Goal: Task Accomplishment & Management: Manage account settings

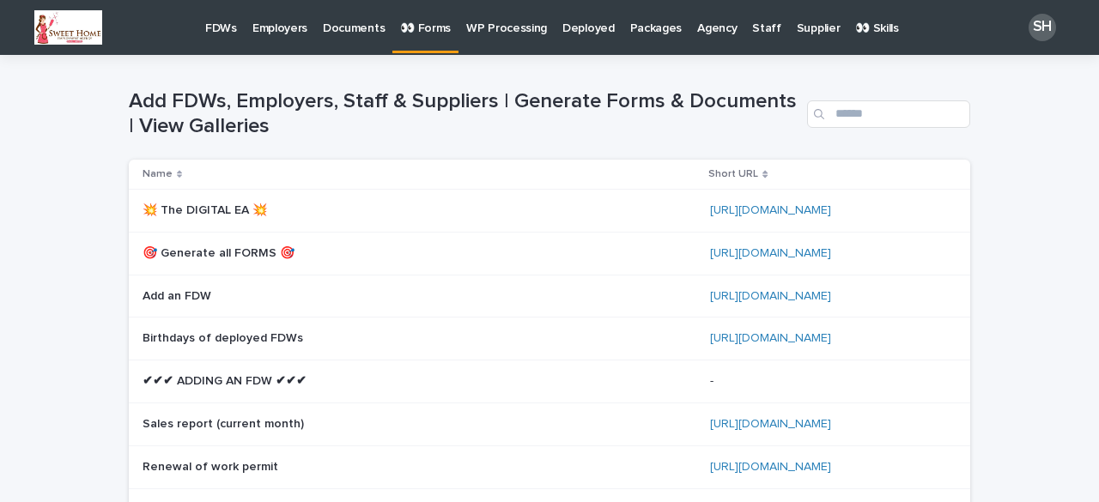
click at [223, 31] on p "FDWs" at bounding box center [221, 18] width 32 height 36
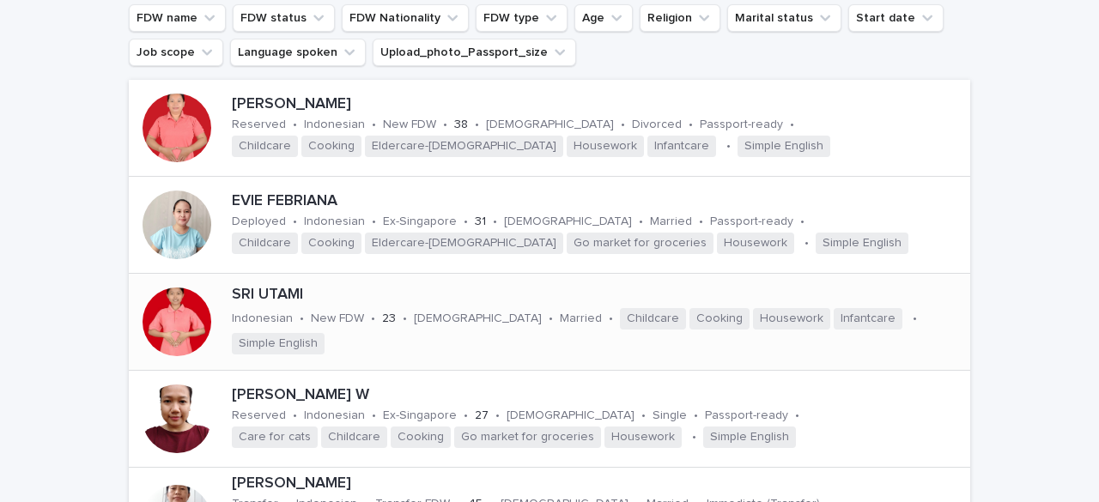
scroll to position [172, 0]
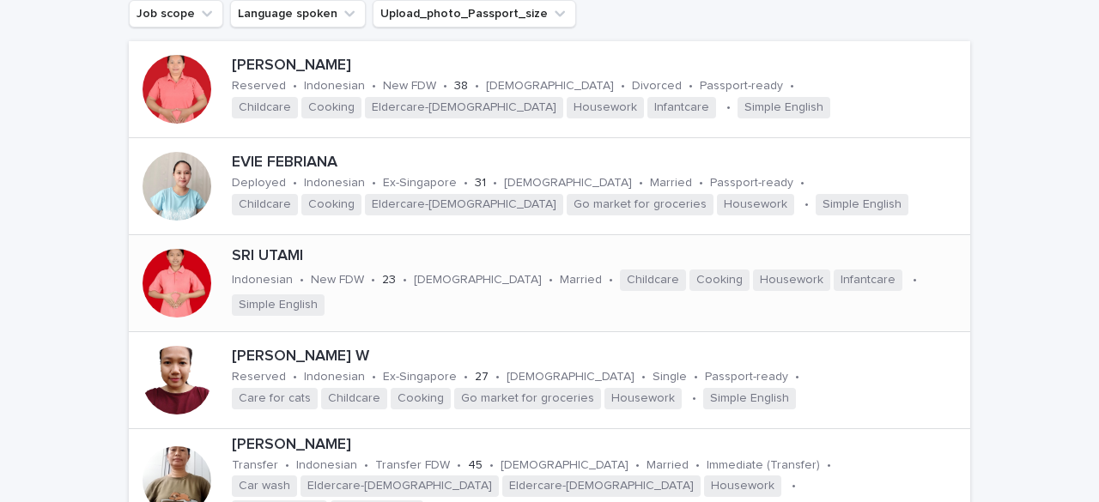
click at [189, 275] on div at bounding box center [177, 283] width 69 height 69
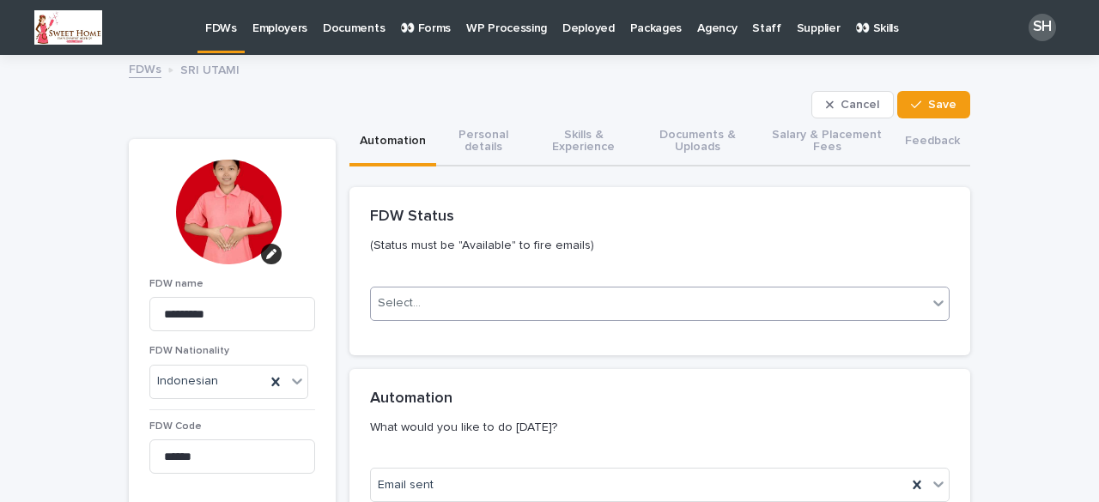
click at [402, 299] on div "Select..." at bounding box center [399, 304] width 43 height 18
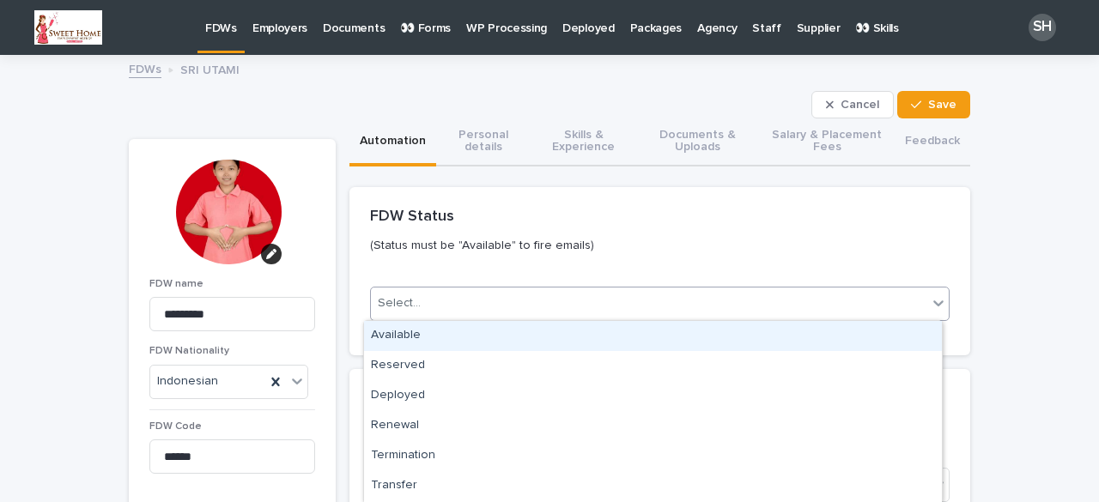
click at [402, 346] on div "Available" at bounding box center [653, 336] width 578 height 30
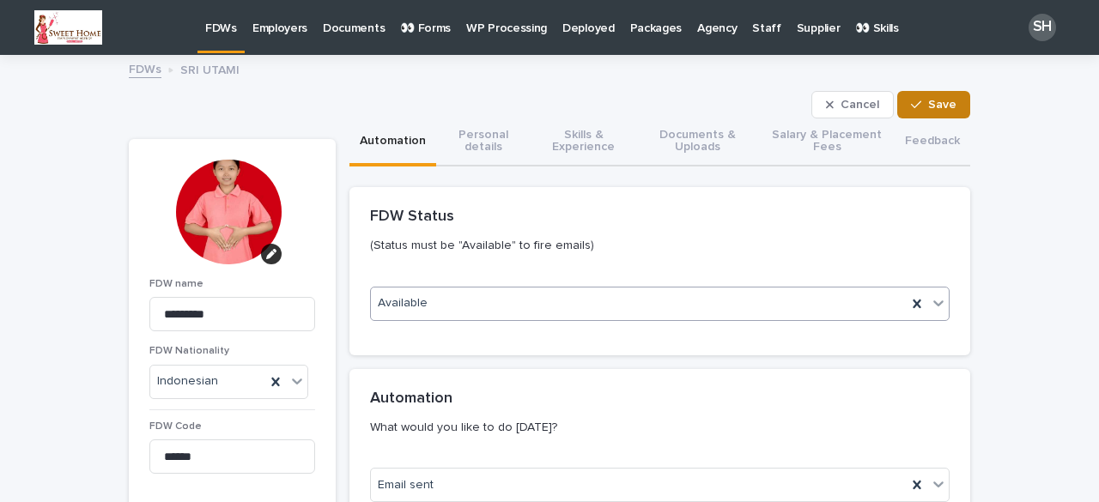
click at [898, 104] on button "Save" at bounding box center [934, 104] width 73 height 27
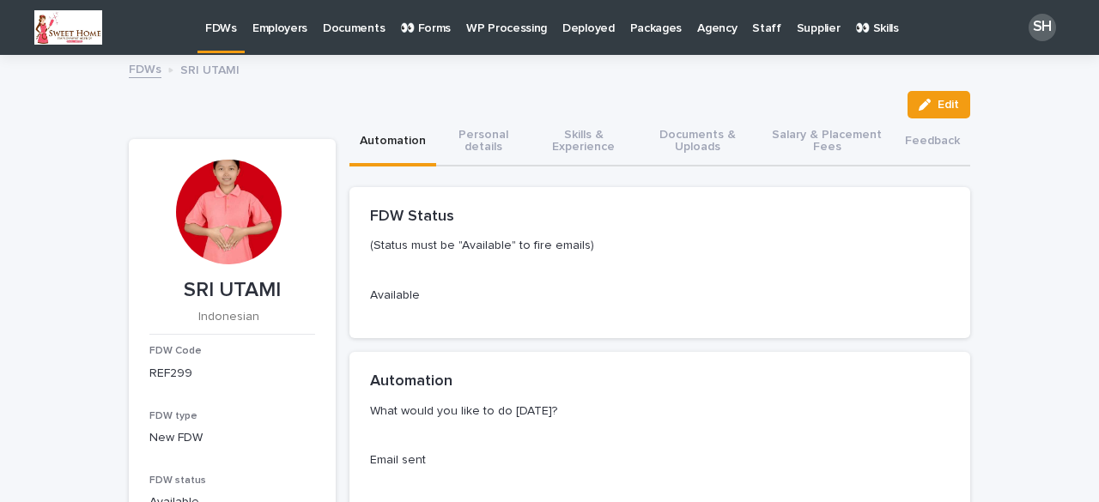
click at [210, 28] on p "FDWs" at bounding box center [221, 18] width 32 height 36
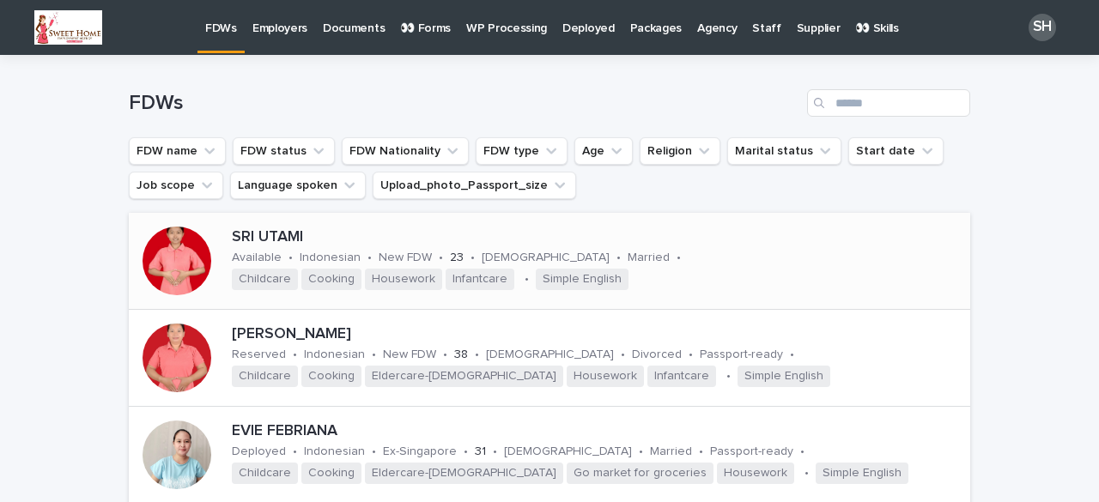
click at [179, 265] on div at bounding box center [177, 261] width 69 height 69
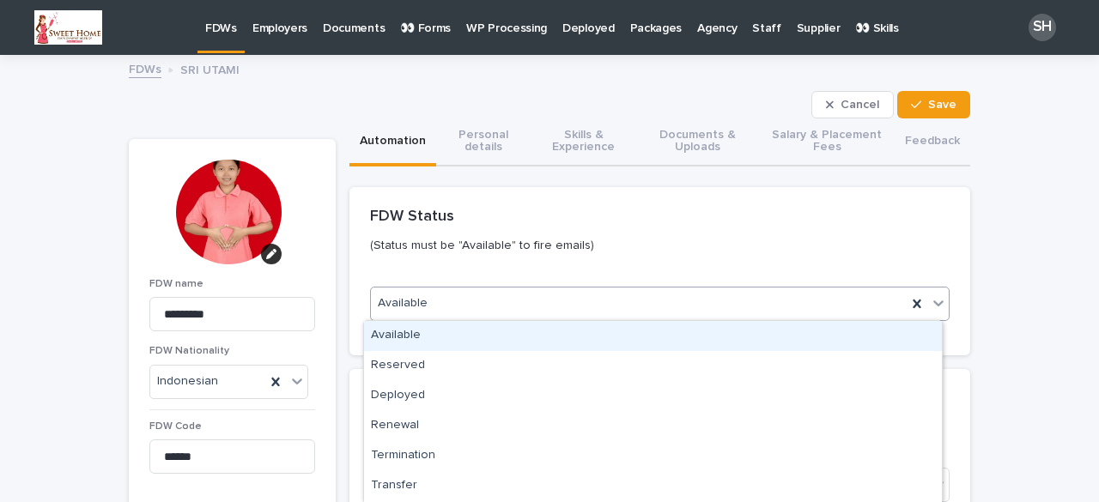
click at [486, 295] on div "Available" at bounding box center [639, 303] width 536 height 28
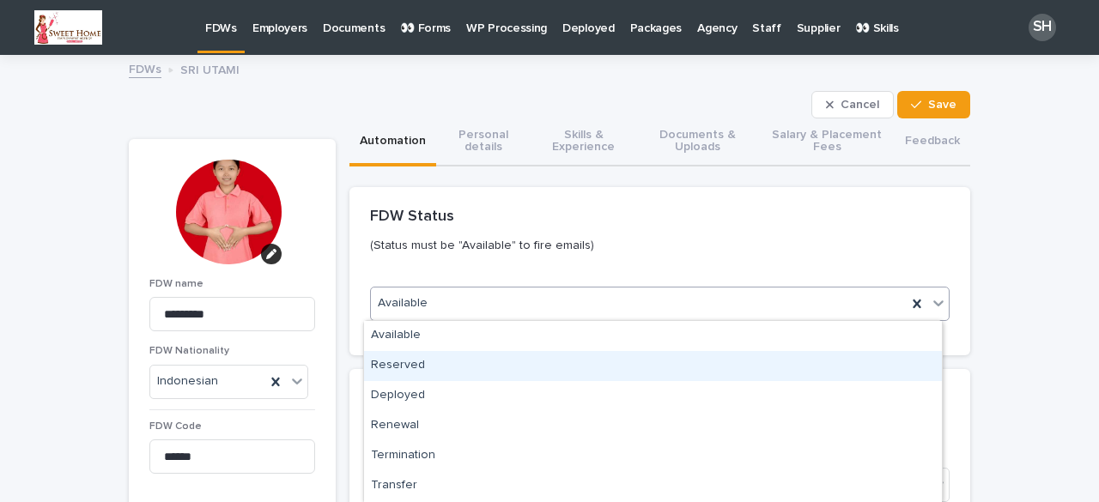
click at [400, 375] on div "Reserved" at bounding box center [653, 366] width 578 height 30
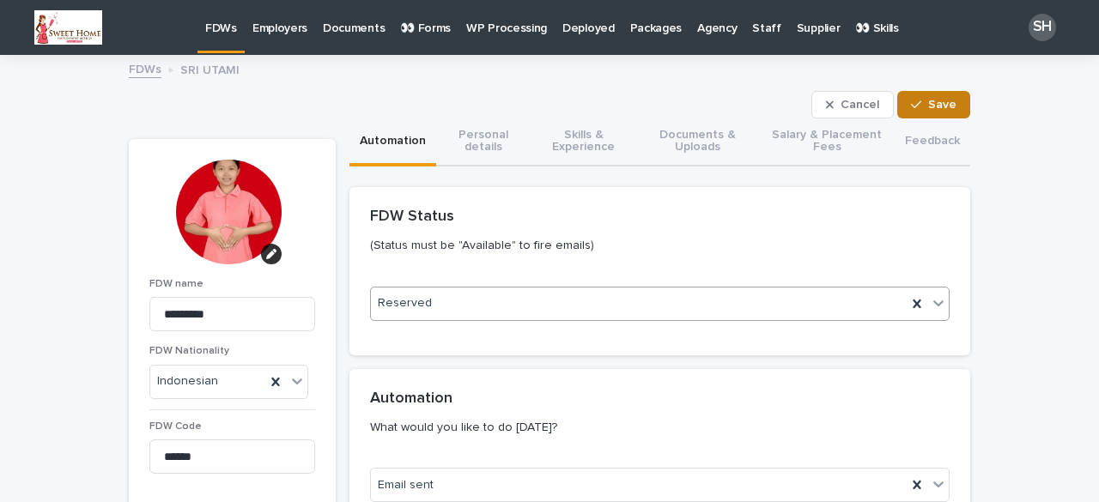
click at [921, 100] on div "button" at bounding box center [919, 105] width 17 height 12
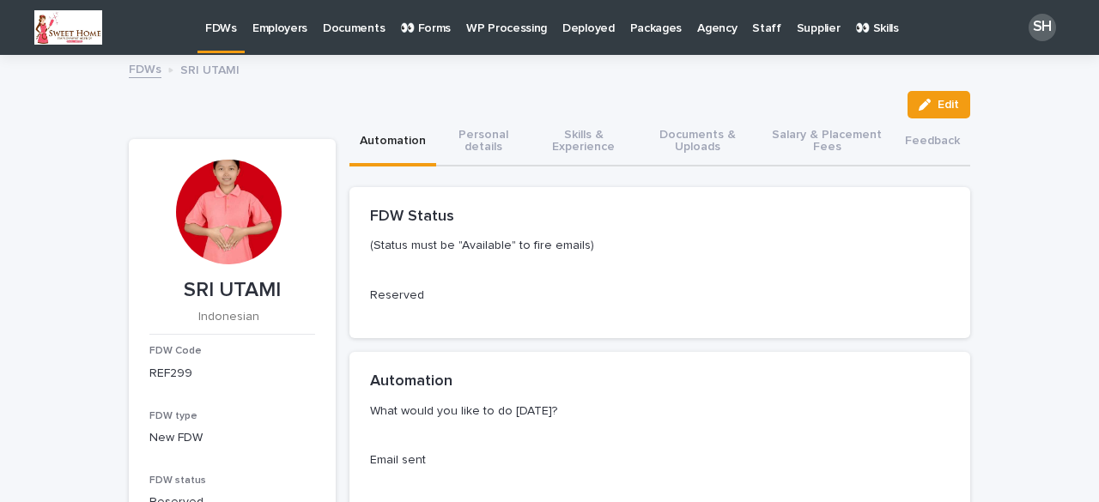
click at [222, 35] on p "FDWs" at bounding box center [221, 18] width 32 height 36
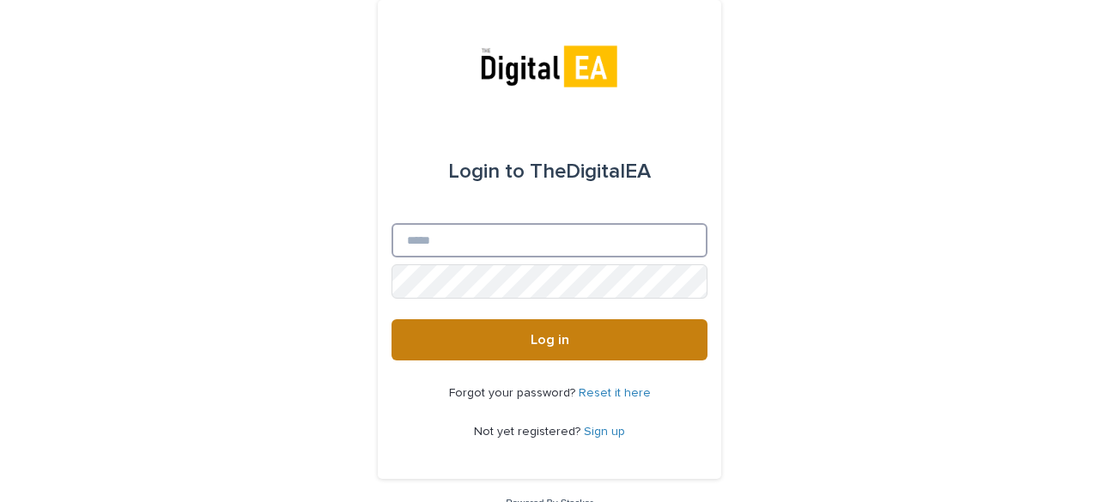
type input "**********"
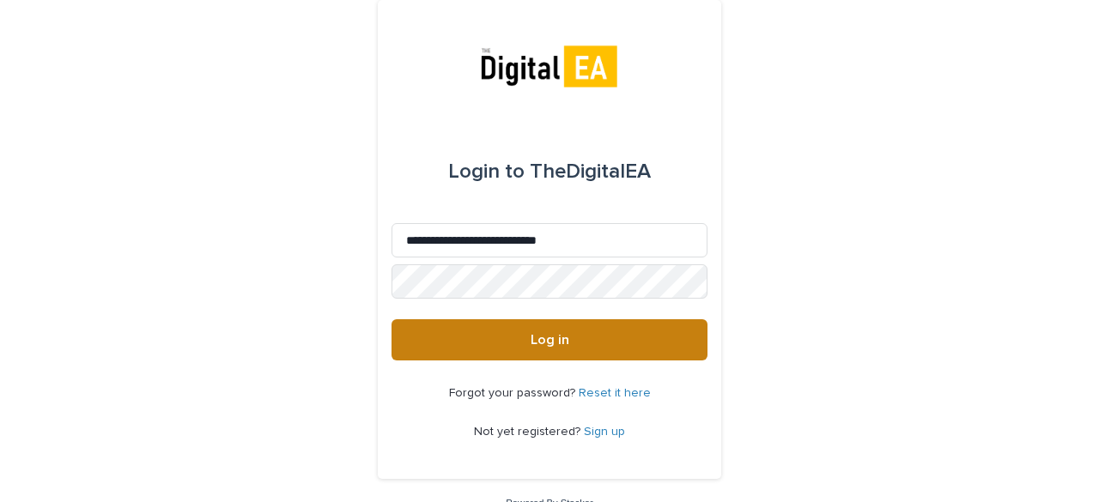
click at [547, 344] on span "Log in" at bounding box center [550, 340] width 39 height 14
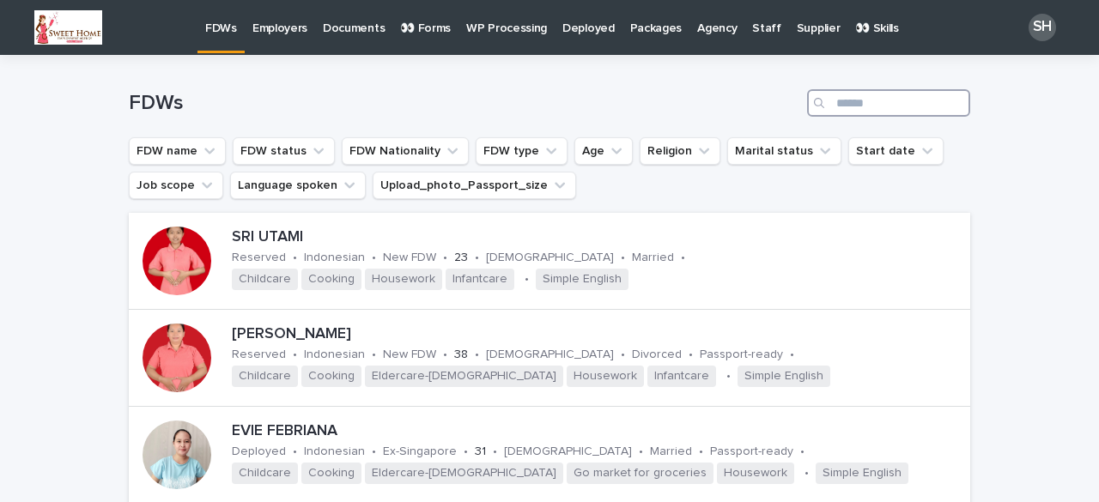
click at [843, 104] on input "Search" at bounding box center [888, 102] width 163 height 27
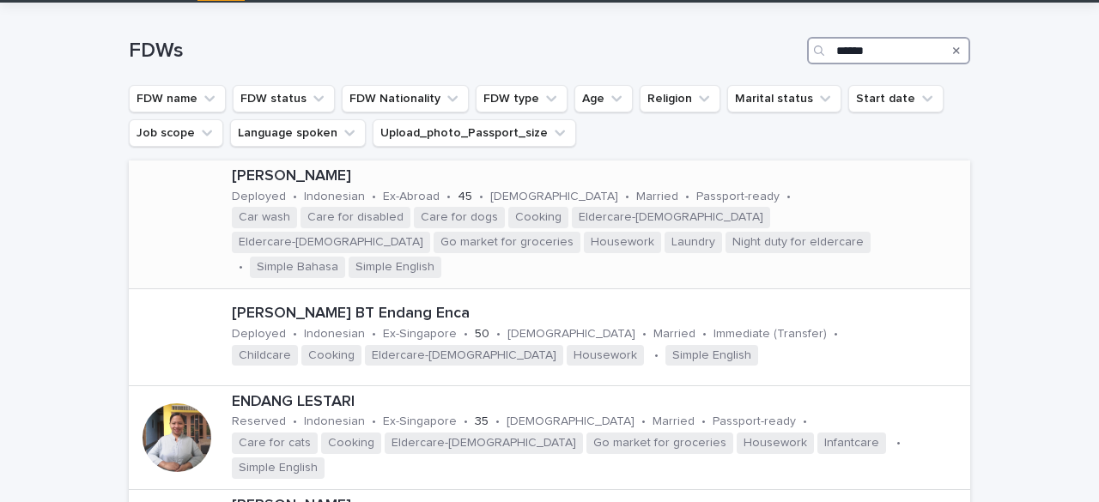
scroll to position [172, 0]
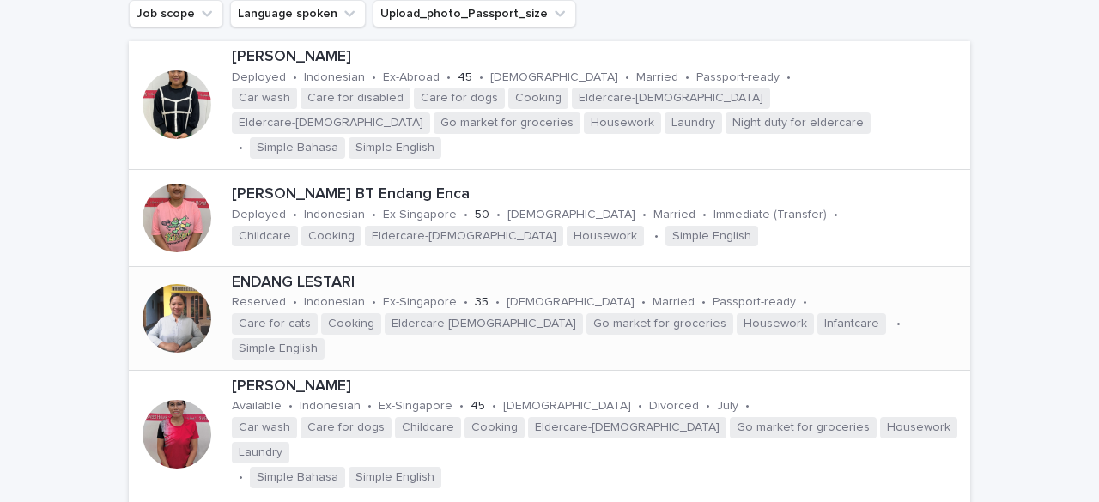
type input "******"
click at [180, 314] on div at bounding box center [177, 318] width 69 height 69
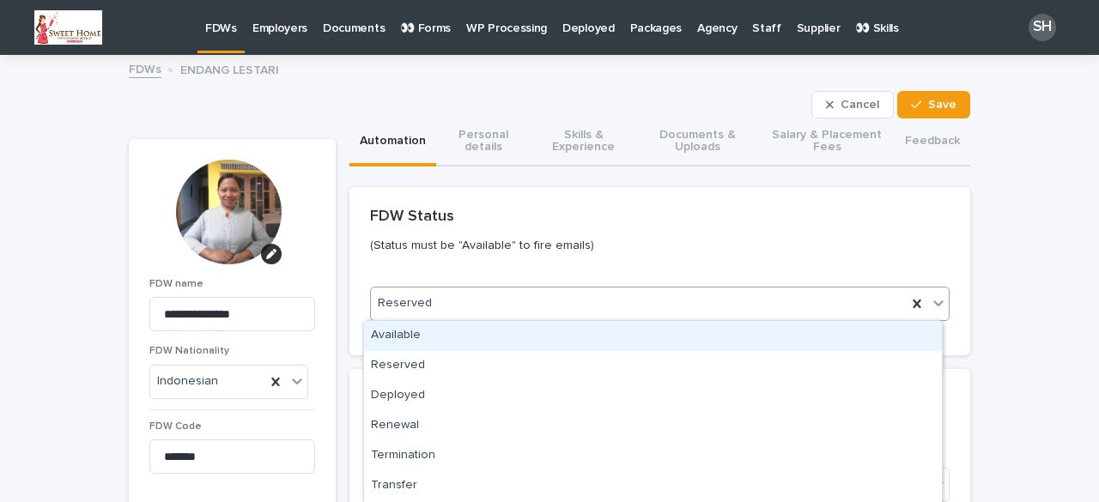
click at [441, 299] on div "Reserved" at bounding box center [639, 303] width 536 height 28
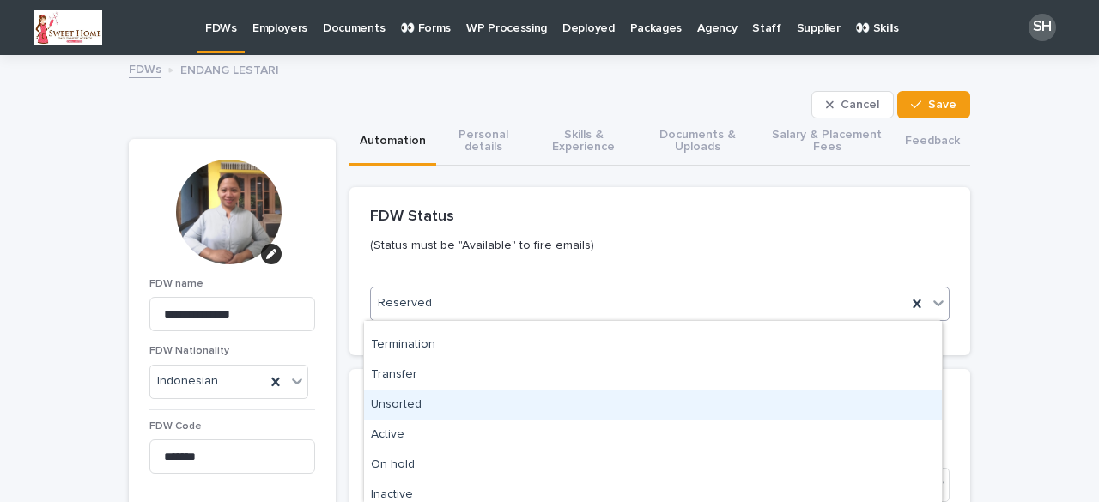
scroll to position [86, 0]
click at [421, 398] on div "Transfer" at bounding box center [653, 401] width 578 height 30
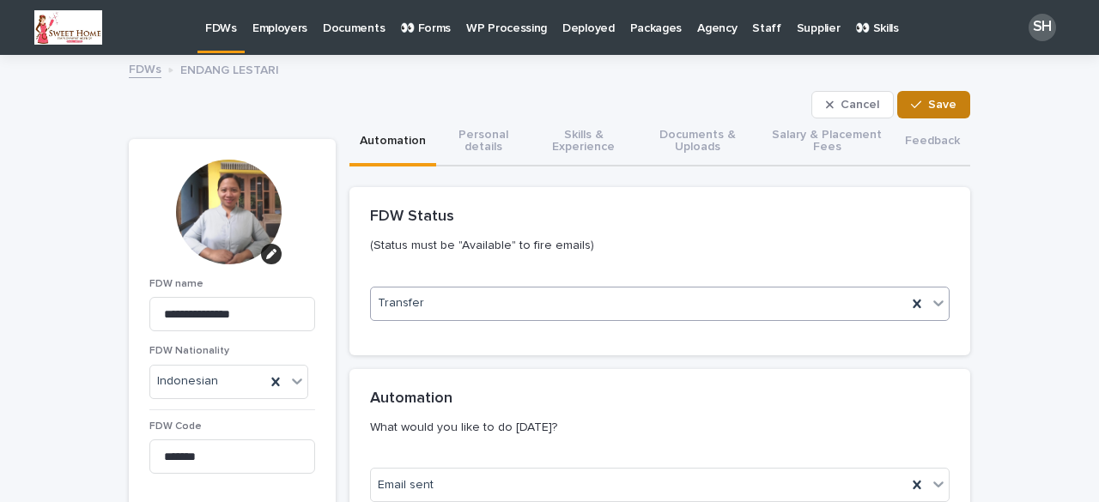
click at [930, 104] on span "Save" at bounding box center [942, 105] width 28 height 12
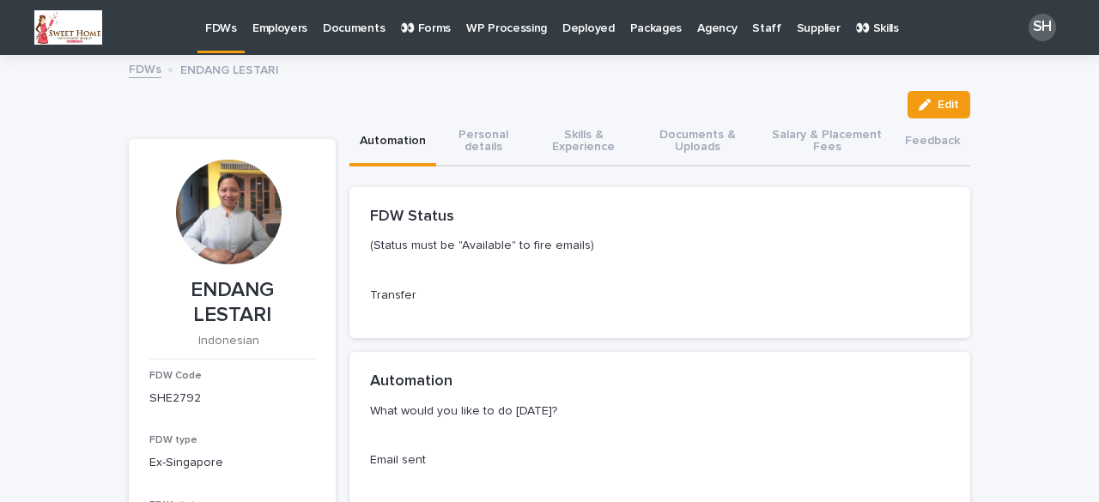
click at [215, 25] on p "FDWs" at bounding box center [221, 18] width 32 height 36
